Goal: Navigation & Orientation: Find specific page/section

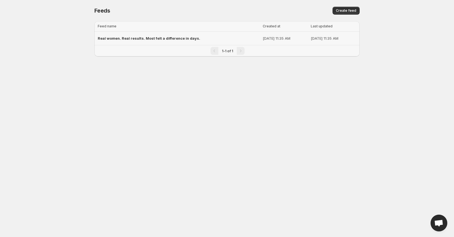
click at [208, 40] on div "Real women. Real results. Most felt a difference in days." at bounding box center [179, 38] width 162 height 10
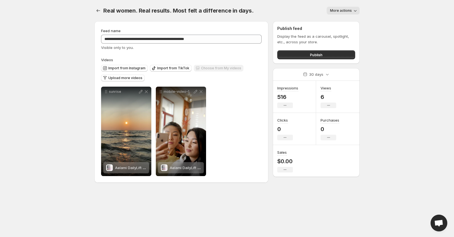
click at [354, 15] on div "Real women. Real results. Most felt a difference in days.. This page is ready R…" at bounding box center [226, 10] width 265 height 21
click at [355, 11] on icon "button" at bounding box center [355, 11] width 3 height 2
click at [380, 30] on body "**********" at bounding box center [227, 118] width 454 height 237
